Goal: Information Seeking & Learning: Learn about a topic

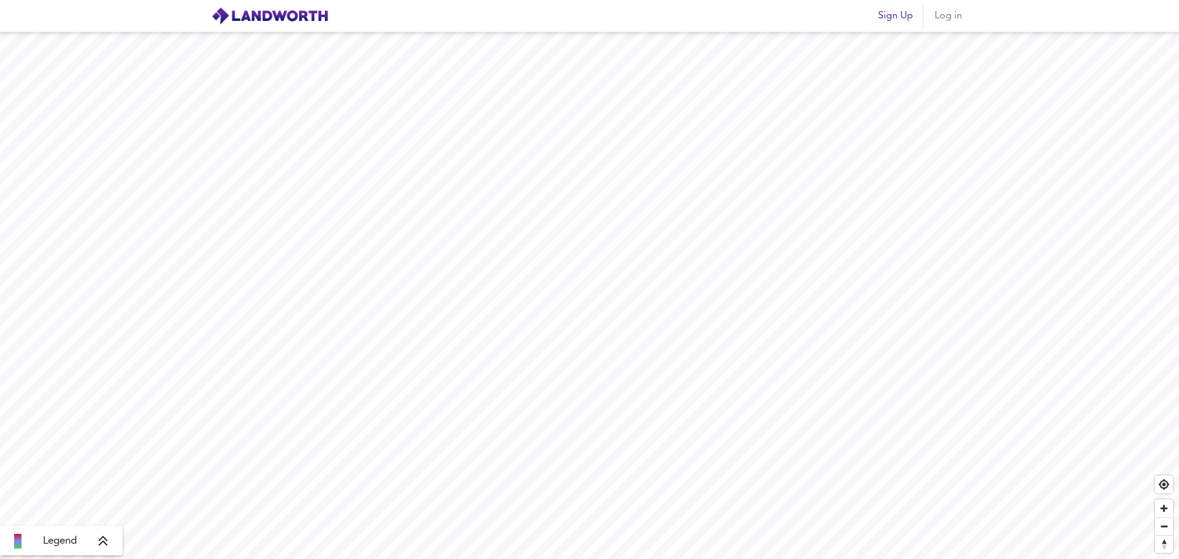
click at [274, 10] on img at bounding box center [269, 16] width 117 height 18
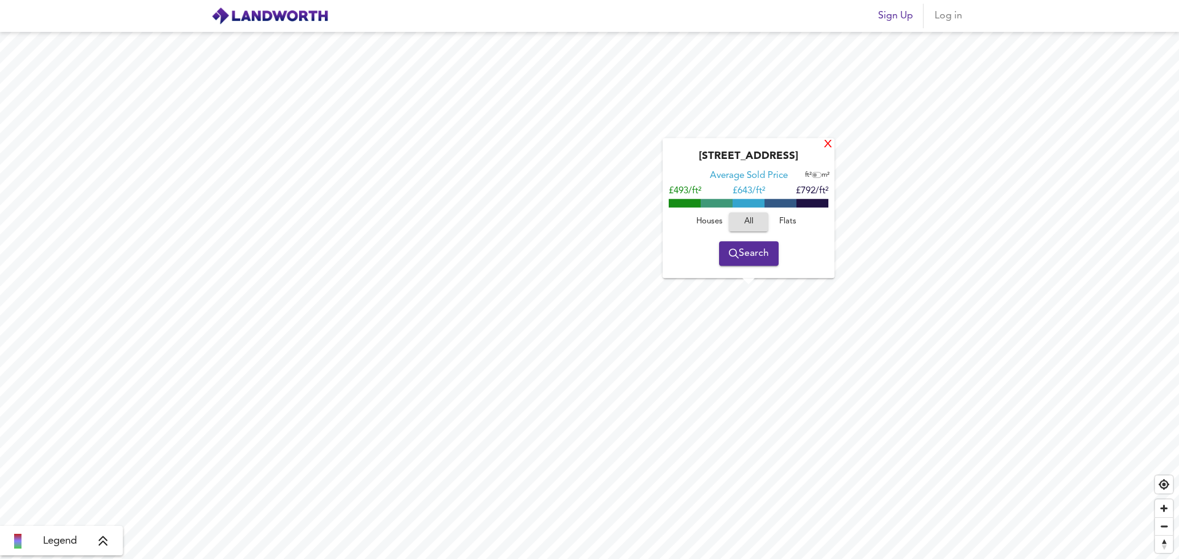
click at [827, 139] on div "X" at bounding box center [828, 145] width 10 height 12
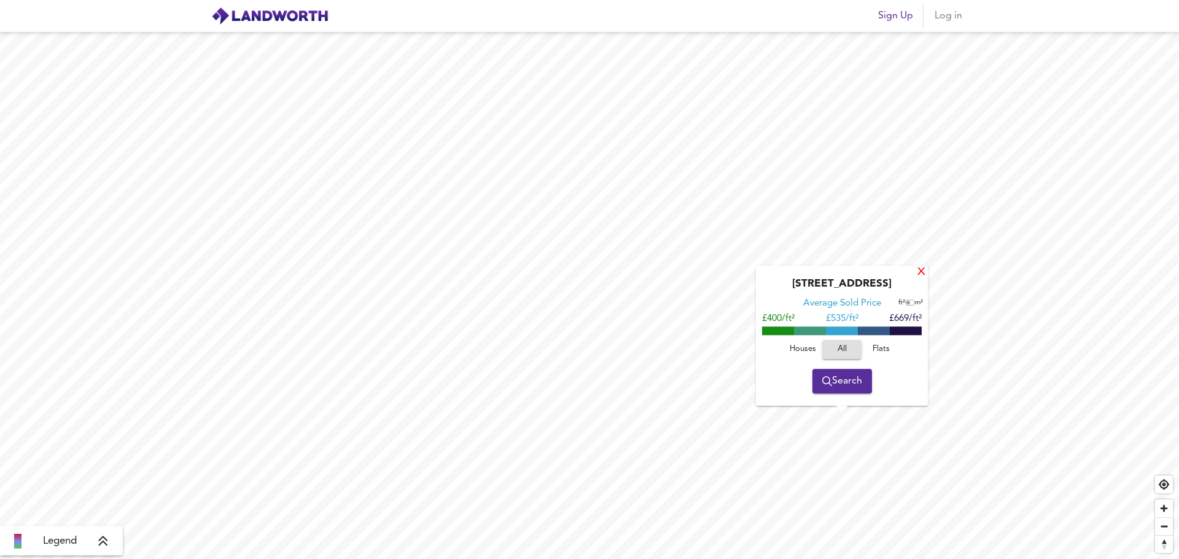
click at [920, 276] on div "X" at bounding box center [921, 273] width 10 height 12
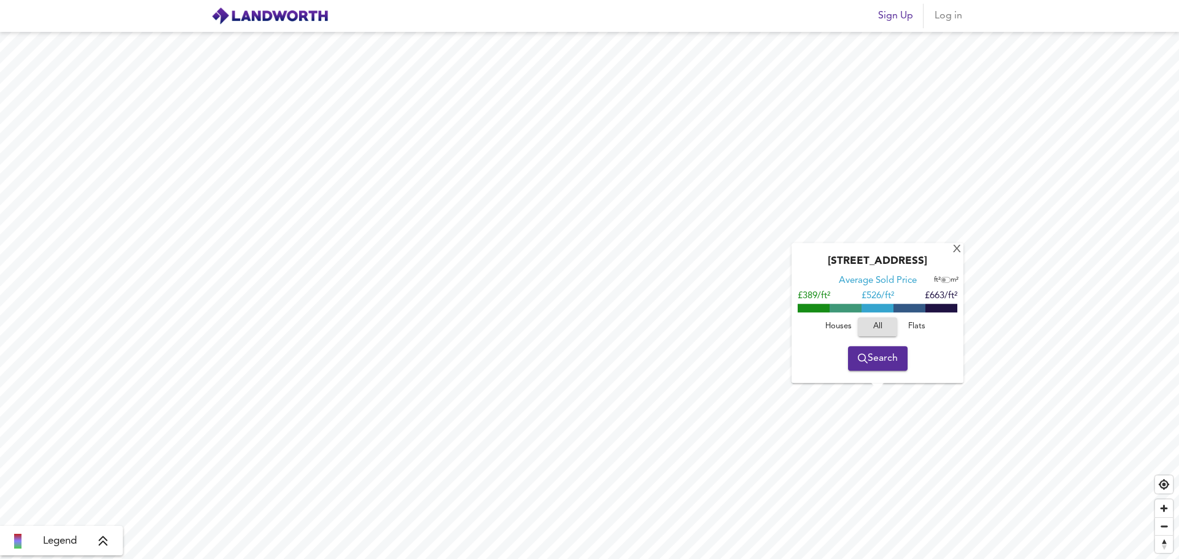
click at [877, 367] on button "Search" at bounding box center [878, 358] width 60 height 25
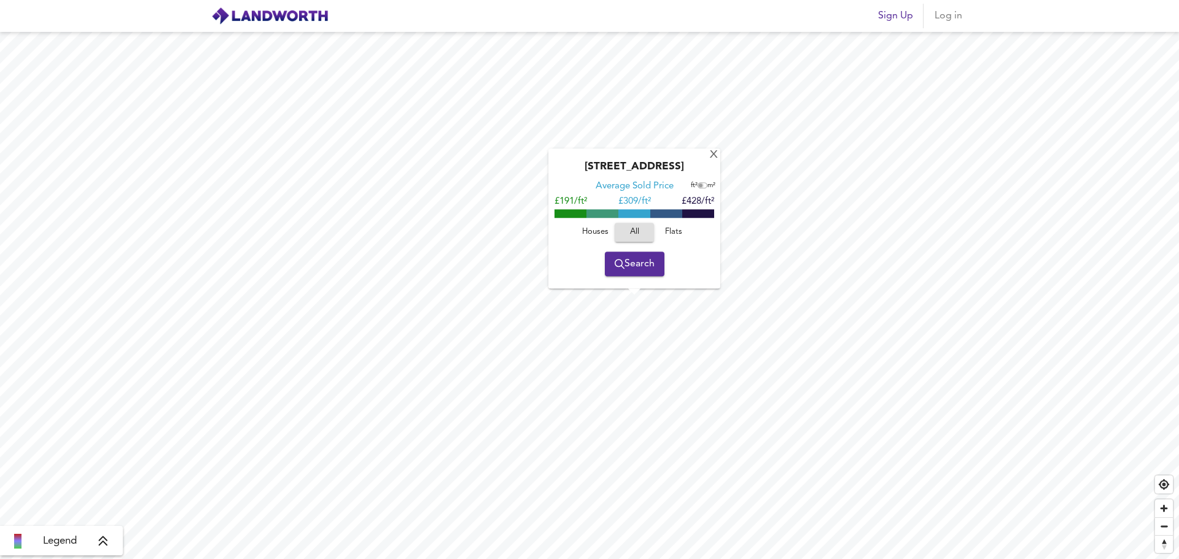
click at [698, 187] on input "checkbox" at bounding box center [700, 186] width 18 height 6
click at [698, 187] on input "checkbox" at bounding box center [704, 186] width 18 height 6
click at [698, 187] on input "checkbox" at bounding box center [700, 186] width 18 height 6
click at [698, 187] on input "checkbox" at bounding box center [704, 186] width 18 height 6
checkbox input "false"
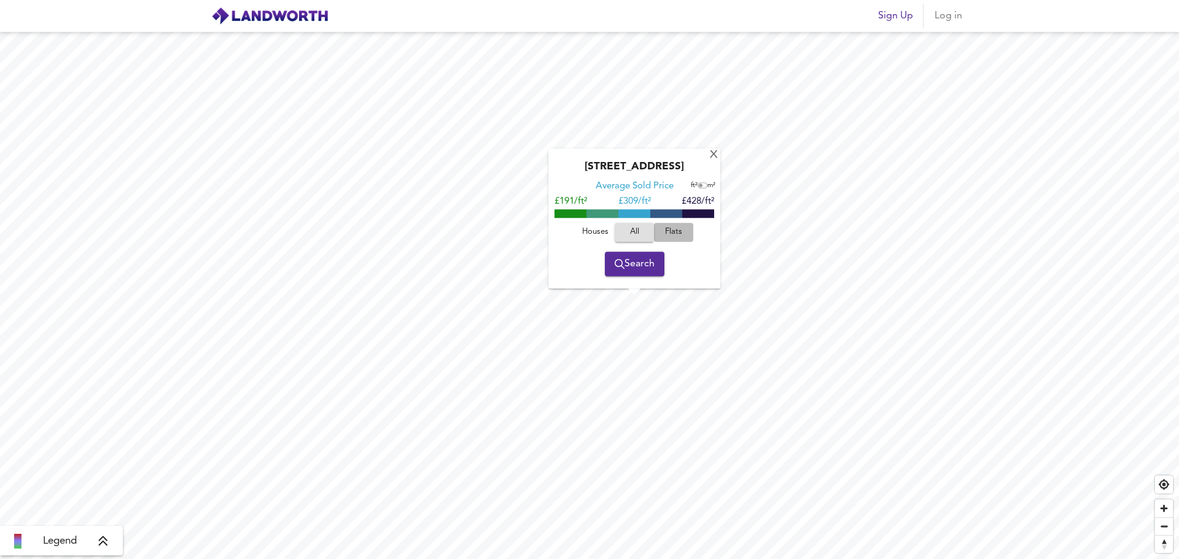
click at [663, 228] on span "Flats" at bounding box center [673, 232] width 33 height 14
click at [602, 228] on span "Houses" at bounding box center [594, 232] width 33 height 14
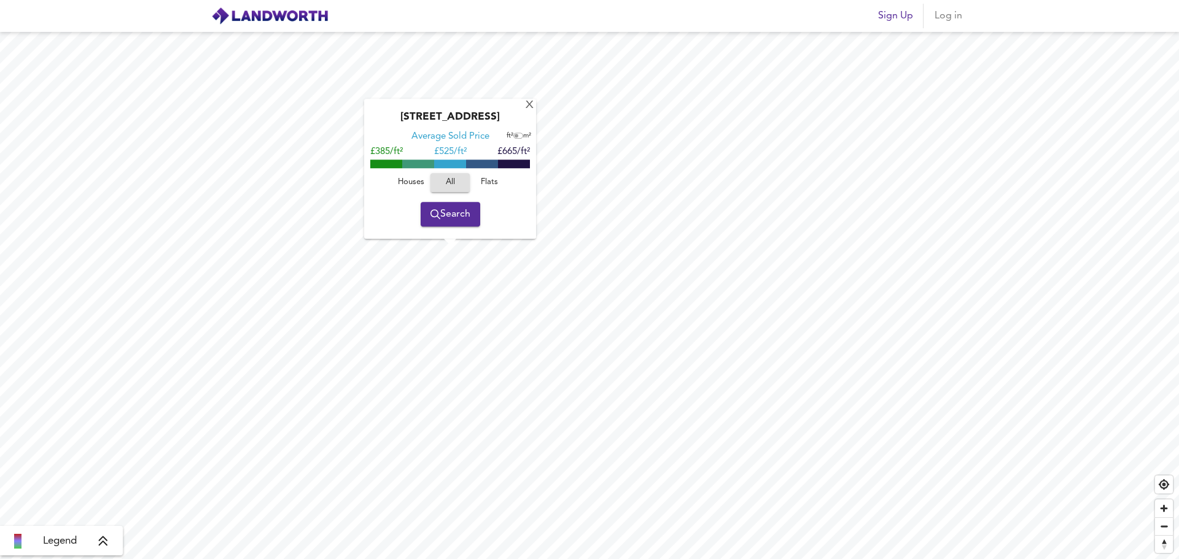
click at [409, 177] on span "Houses" at bounding box center [410, 183] width 33 height 14
drag, startPoint x: 391, startPoint y: 149, endPoint x: 465, endPoint y: 152, distance: 73.7
click at [465, 152] on div "£394/ft² £ 530/ft² £667/ft²" at bounding box center [450, 152] width 160 height 12
click at [484, 153] on div "£394/ft² £ 530/ft² £667/ft²" at bounding box center [450, 152] width 160 height 12
drag, startPoint x: 496, startPoint y: 150, endPoint x: 525, endPoint y: 149, distance: 28.9
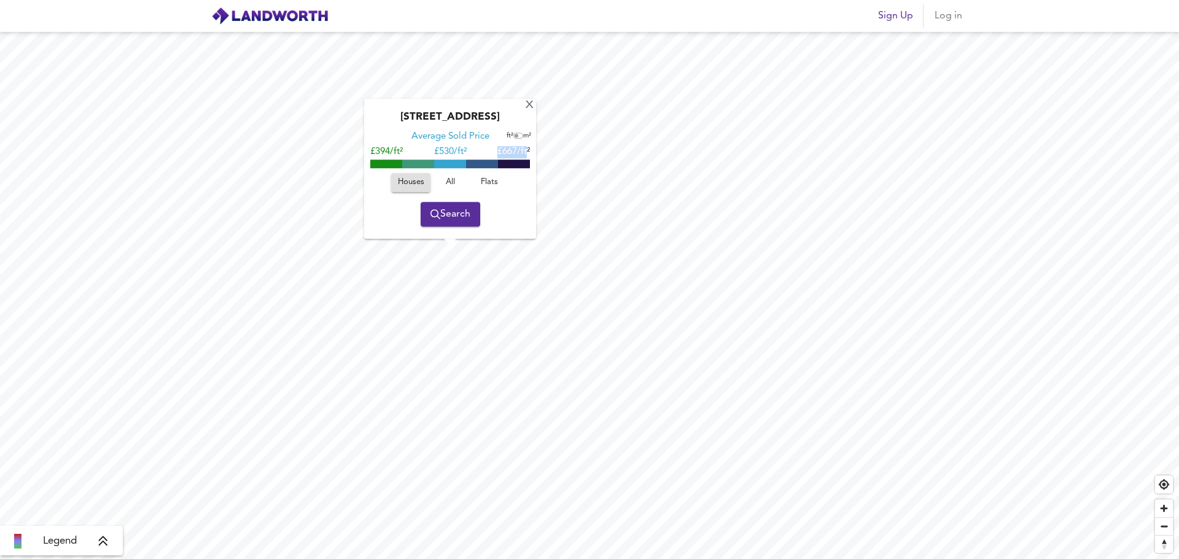
click at [525, 149] on div "£394/ft² £ 530/ft² £667/ft²" at bounding box center [450, 152] width 160 height 12
click at [529, 107] on div "X" at bounding box center [529, 106] width 10 height 12
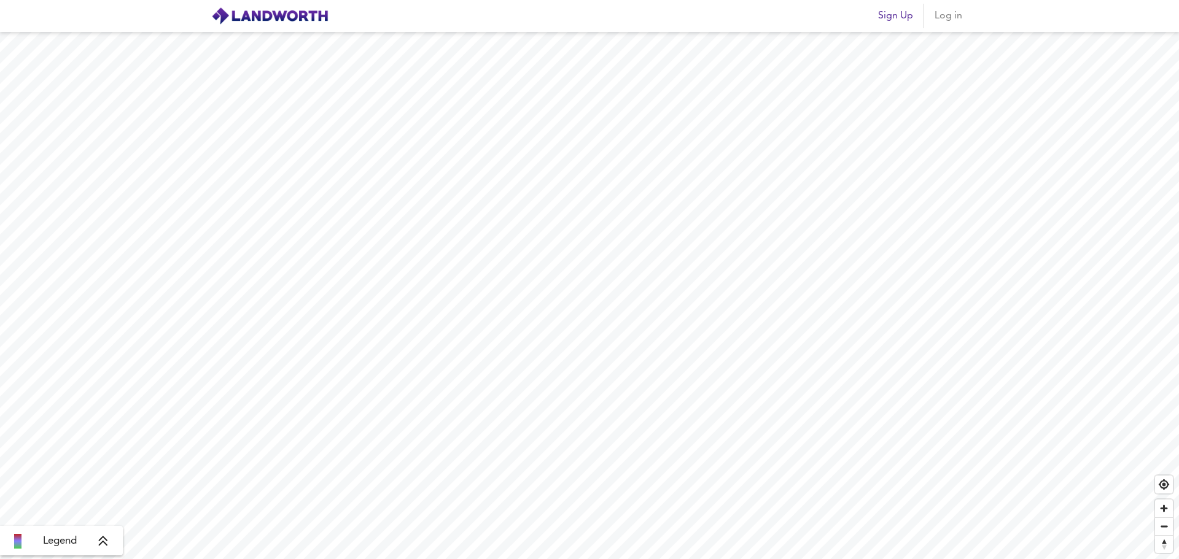
click at [104, 536] on icon at bounding box center [103, 541] width 9 height 10
